Goal: Information Seeking & Learning: Find specific page/section

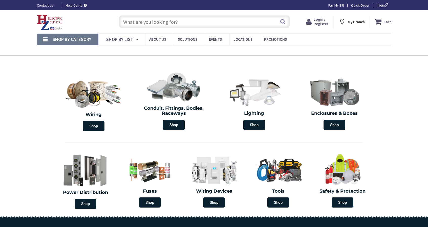
click at [136, 17] on input "text" at bounding box center [204, 21] width 171 height 13
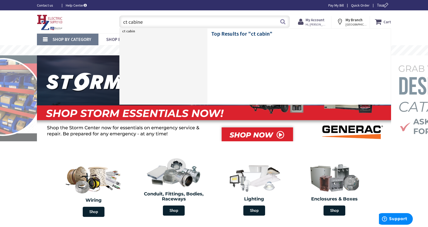
type input "ct cabinet"
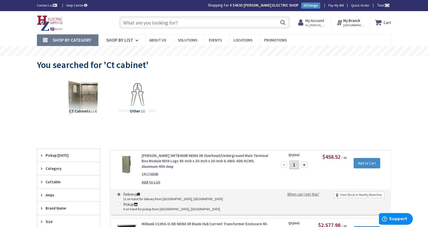
click at [150, 25] on input "text" at bounding box center [204, 22] width 171 height 13
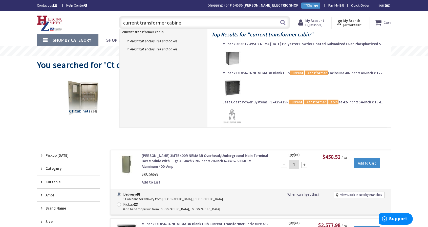
type input "current transformer cabinet"
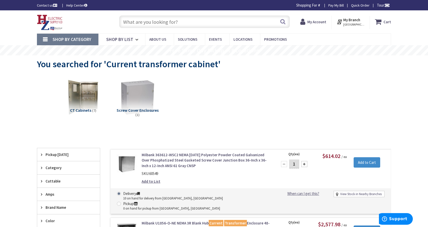
click at [160, 20] on input "text" at bounding box center [204, 21] width 171 height 13
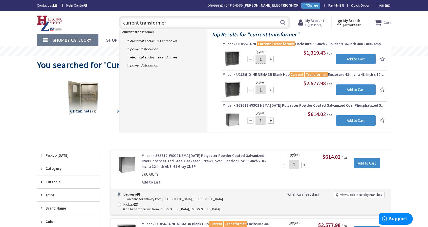
drag, startPoint x: 169, startPoint y: 21, endPoint x: 120, endPoint y: 23, distance: 49.4
click at [120, 23] on input "current transformer" at bounding box center [204, 22] width 171 height 13
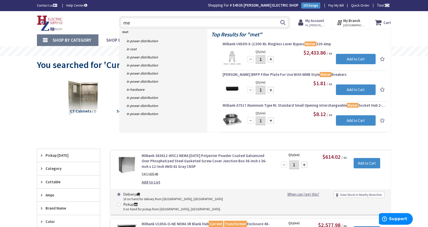
type input "m"
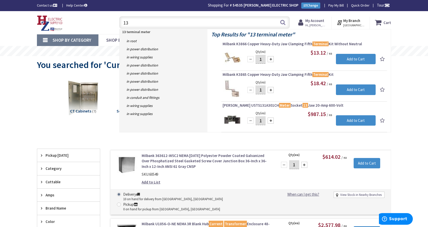
type input "1"
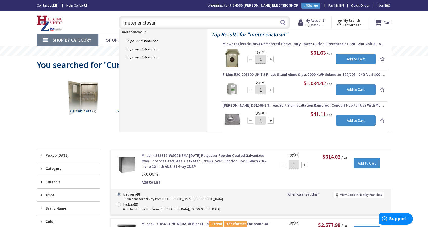
type input "meter enclosure"
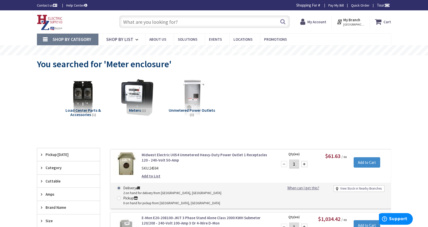
click at [181, 18] on input "text" at bounding box center [204, 21] width 171 height 13
type input "meter"
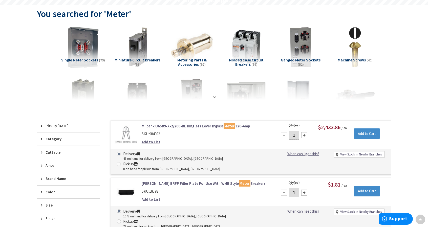
click at [83, 48] on img at bounding box center [83, 47] width 46 height 46
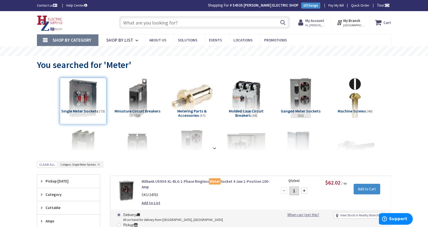
click at [148, 22] on input "text" at bounding box center [204, 22] width 171 height 13
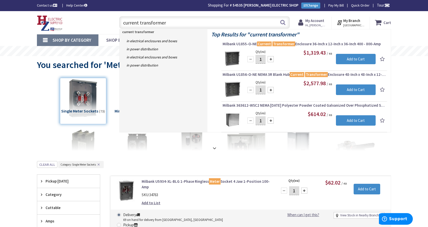
type input "current transformer"
